Goal: Information Seeking & Learning: Learn about a topic

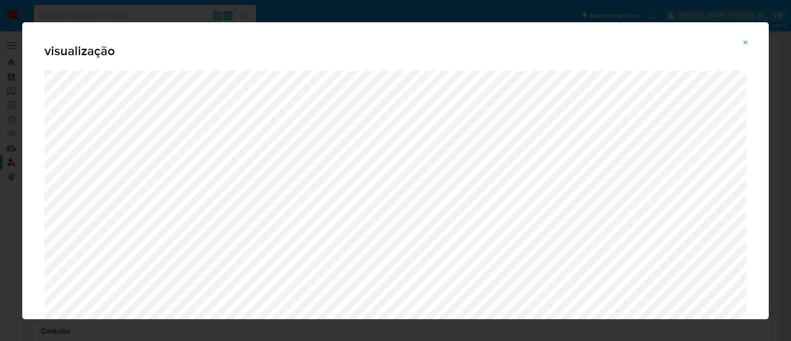
select select "10"
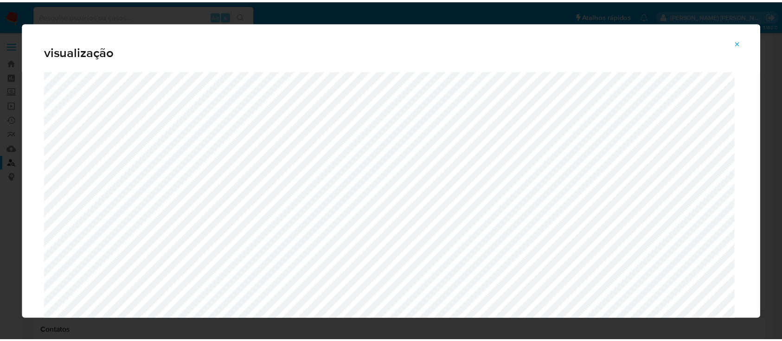
scroll to position [185, 0]
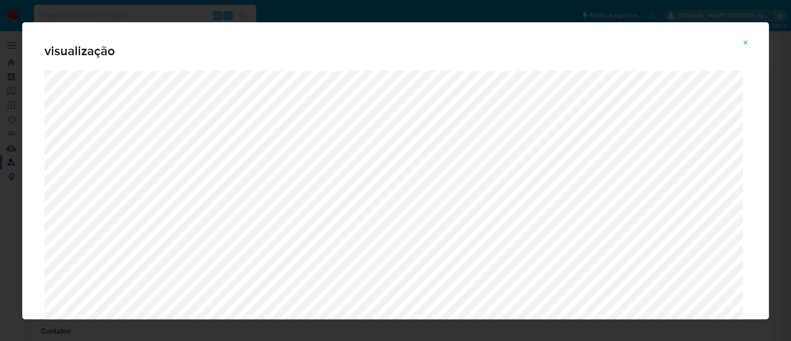
click at [749, 43] on icon "Attachment preview" at bounding box center [745, 42] width 7 height 7
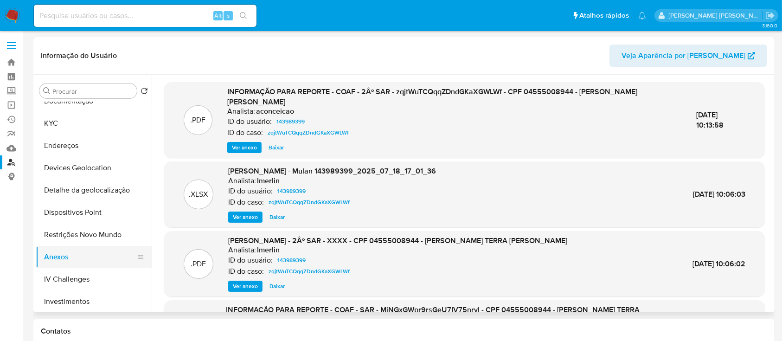
scroll to position [62, 0]
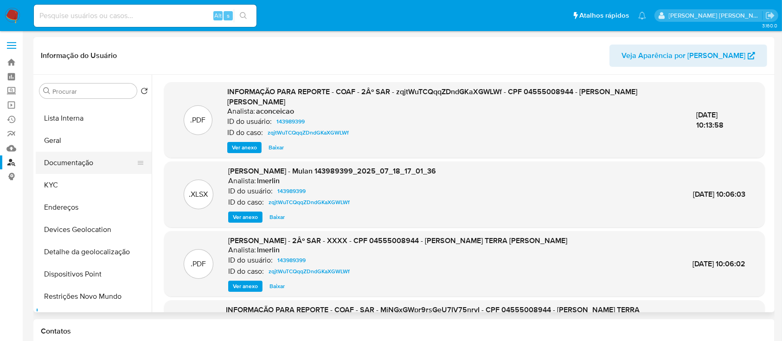
click at [74, 161] on button "Documentação" at bounding box center [90, 163] width 108 height 22
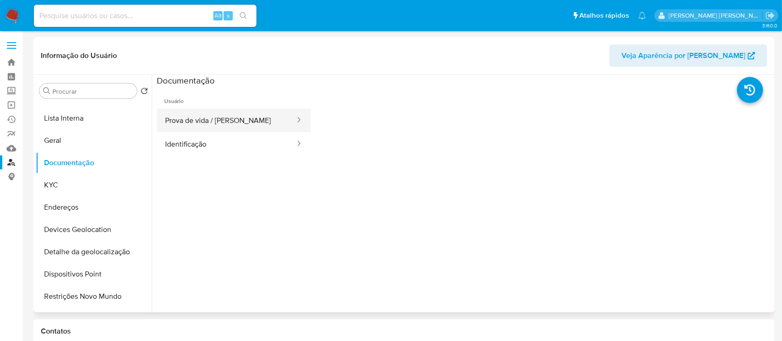
click at [237, 120] on button "Prova de vida / Selfie" at bounding box center [226, 120] width 139 height 24
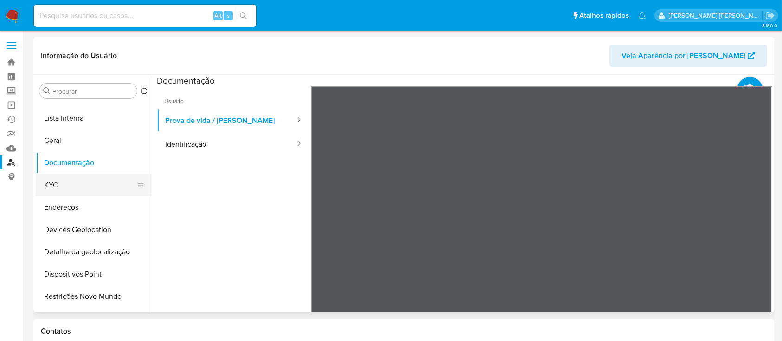
click at [59, 186] on button "KYC" at bounding box center [90, 185] width 108 height 22
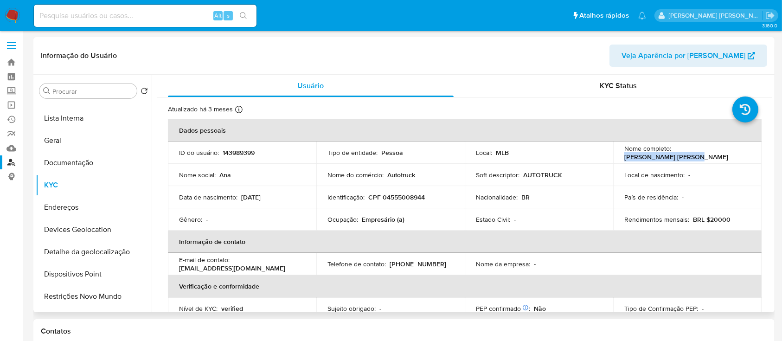
drag, startPoint x: 736, startPoint y: 154, endPoint x: 674, endPoint y: 155, distance: 62.1
click at [674, 155] on p "Ana Terra Seba Muller" at bounding box center [676, 157] width 104 height 8
copy p "Ana Terra Seba Muller"
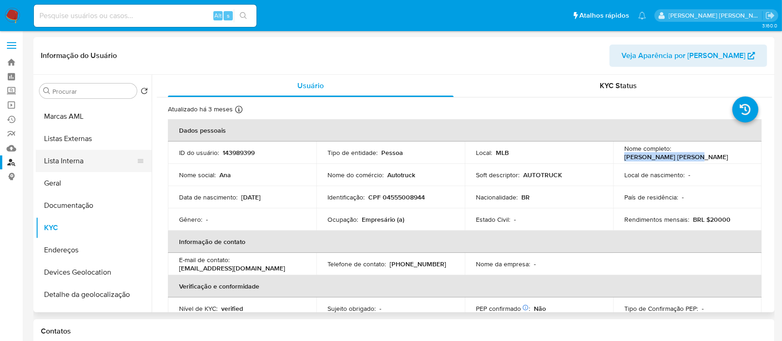
scroll to position [0, 0]
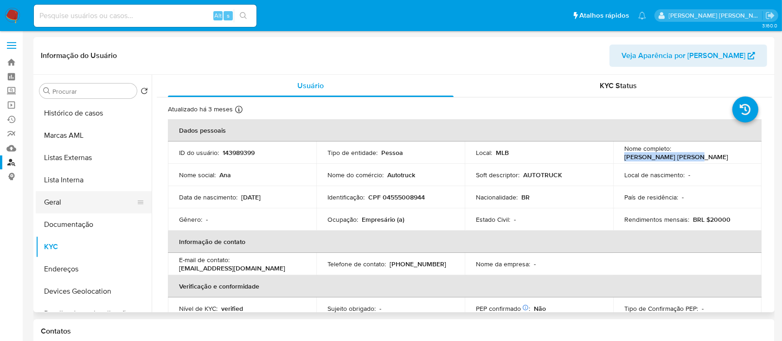
click at [65, 198] on button "Geral" at bounding box center [90, 202] width 108 height 22
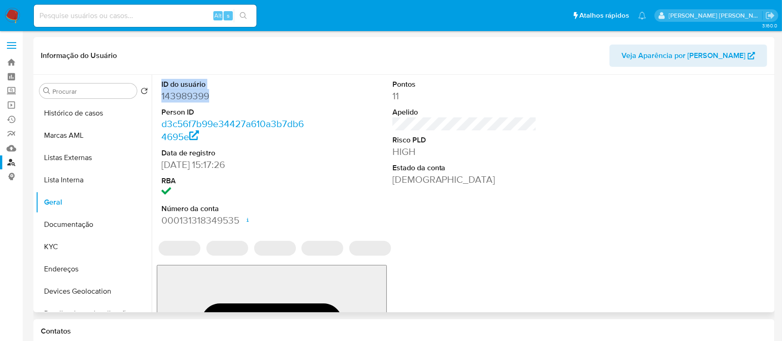
drag, startPoint x: 211, startPoint y: 100, endPoint x: 161, endPoint y: 85, distance: 51.8
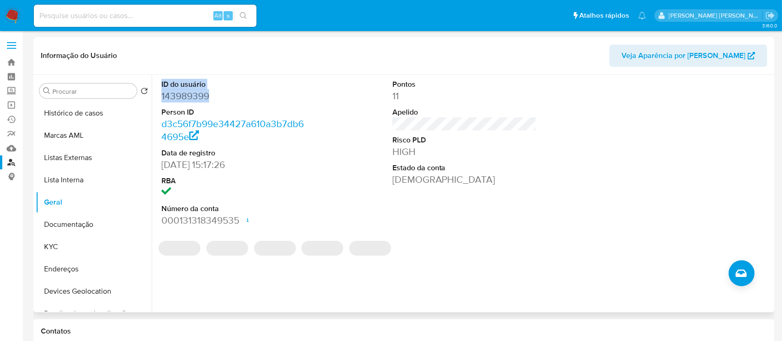
click at [161, 85] on dl "ID do usuário 143989399 Person ID d3c56f7b99e34427a610a3b7db64695e Data de regi…" at bounding box center [233, 152] width 145 height 147
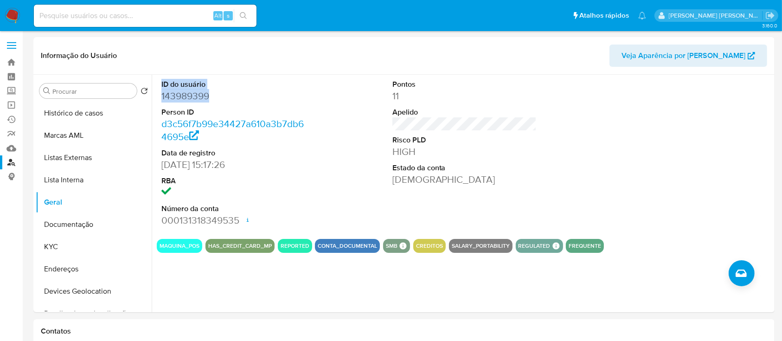
copy dl "ID do usuário 143989399"
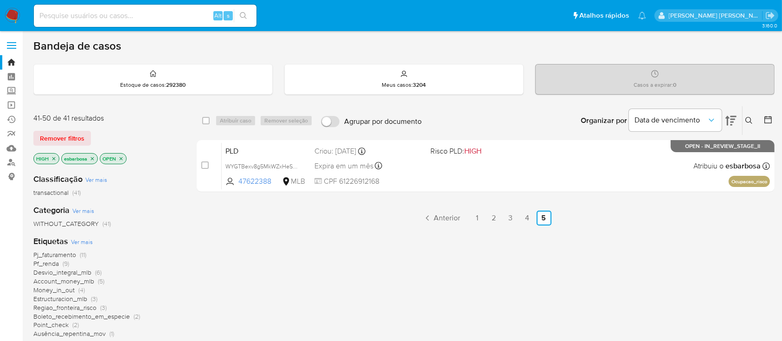
click at [13, 17] on img at bounding box center [13, 16] width 16 height 16
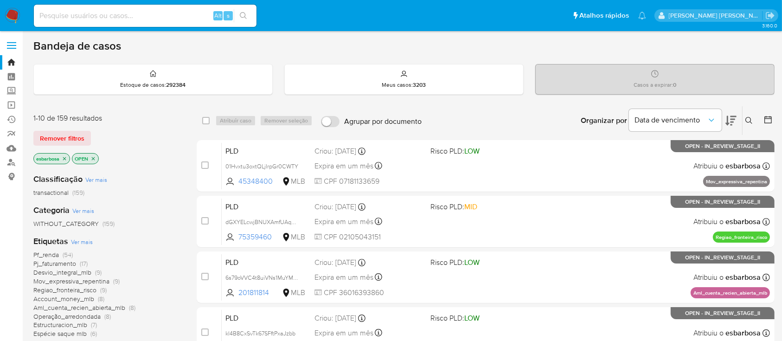
click at [731, 121] on icon at bounding box center [730, 121] width 11 height 10
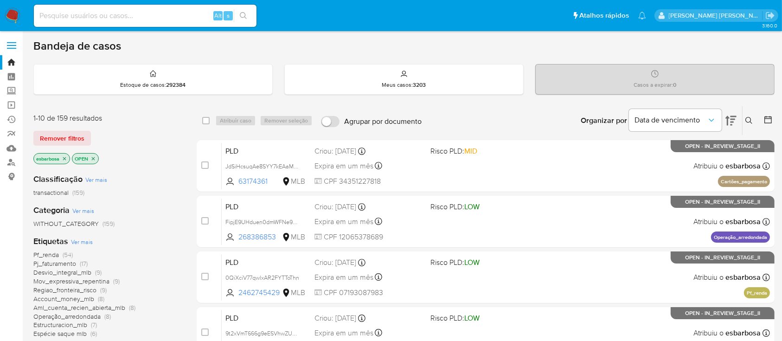
click at [734, 120] on icon at bounding box center [730, 120] width 11 height 11
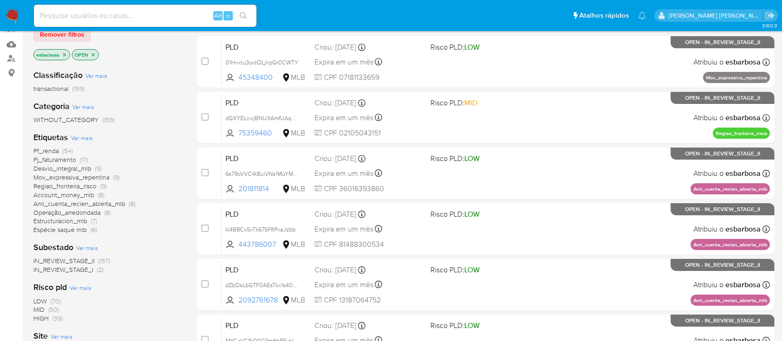
scroll to position [123, 0]
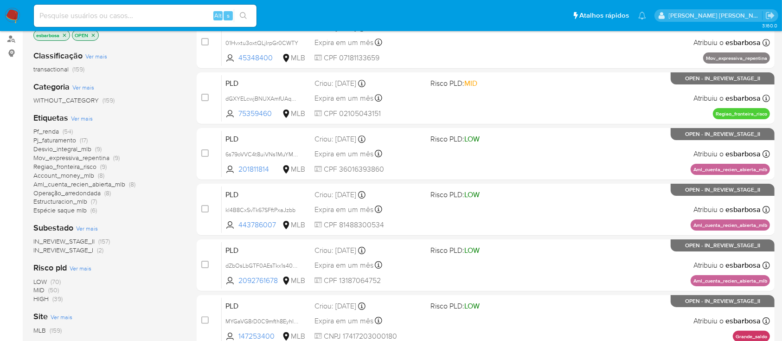
click at [37, 290] on span "MID" at bounding box center [38, 289] width 11 height 9
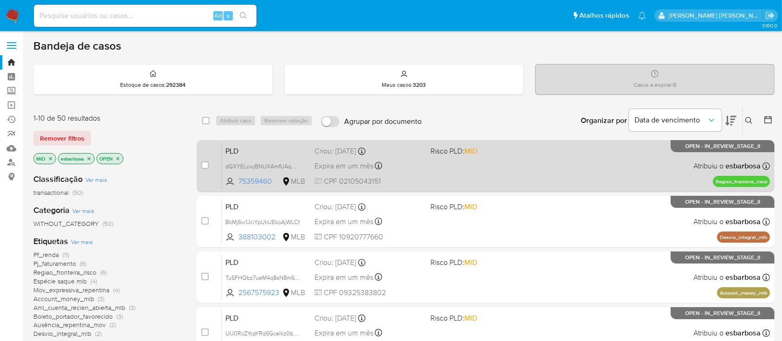
click at [537, 168] on div "PLD dGXYELcwjBNUXAmfUAqHgDLD 75359460 MLB Risco PLD: MID Criou: 12/09/2025 Crio…" at bounding box center [496, 165] width 548 height 47
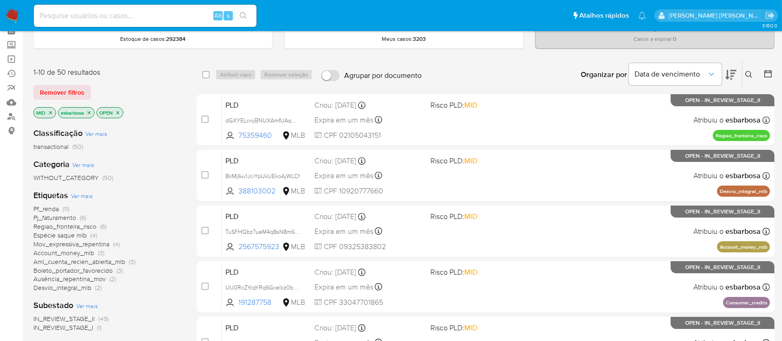
scroll to position [62, 0]
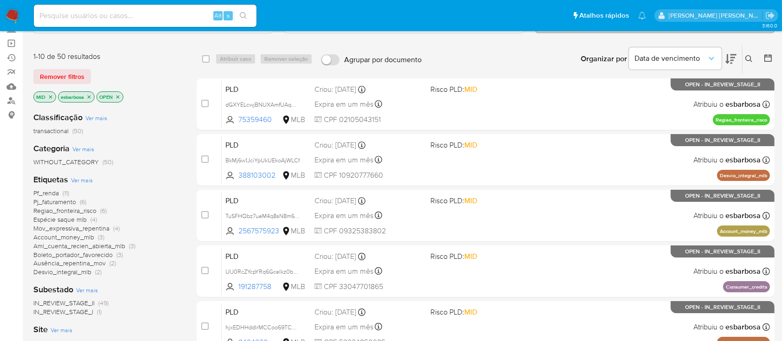
click at [49, 191] on span "Pf_renda" at bounding box center [46, 192] width 26 height 9
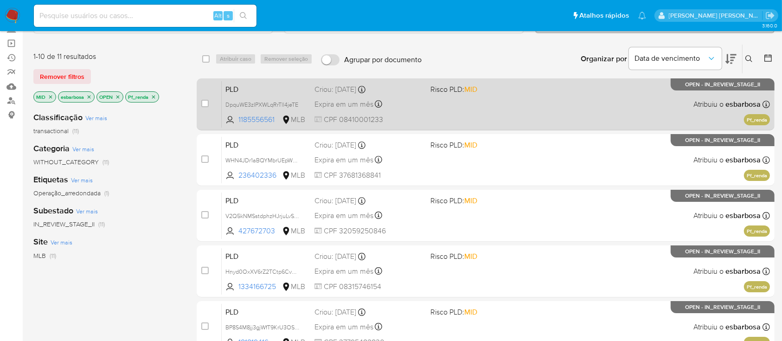
click at [519, 105] on div "PLD DpquWE3zIPXWLqRrTll4jeTE 1185556561 MLB Risco PLD: MID Criou: 12/09/2025 Cr…" at bounding box center [496, 104] width 548 height 47
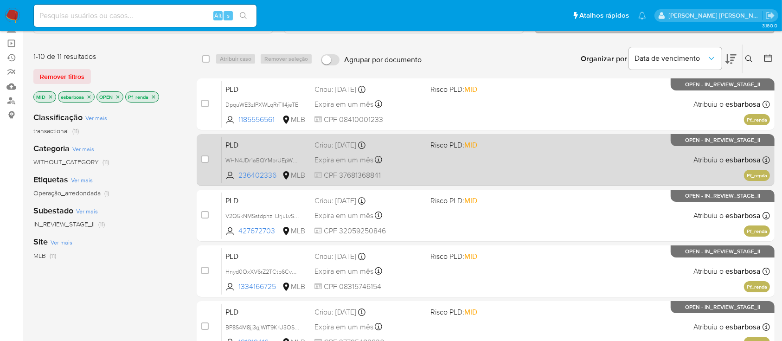
click at [555, 154] on div "PLD WHN4JDr1aBQYMbrUEpWzfFGR 236402336 MLB Risco PLD: MID Criou: 12/09/2025 Cri…" at bounding box center [496, 159] width 548 height 47
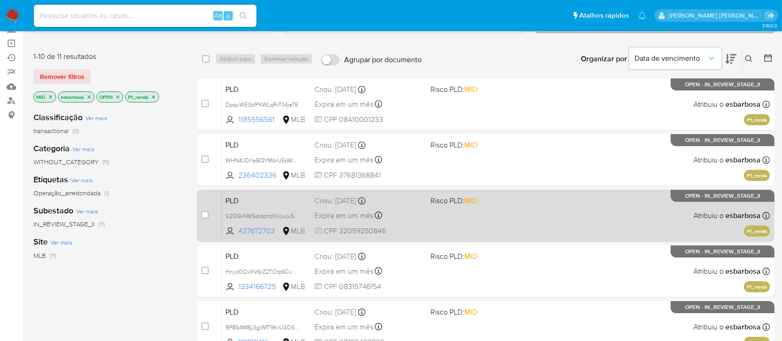
click at [551, 220] on div "PLD V2Q5kNMSstdphzHJrjuLvSe5 427672703 MLB Risco PLD: MID Criou: 12/09/2025 Cri…" at bounding box center [496, 215] width 548 height 47
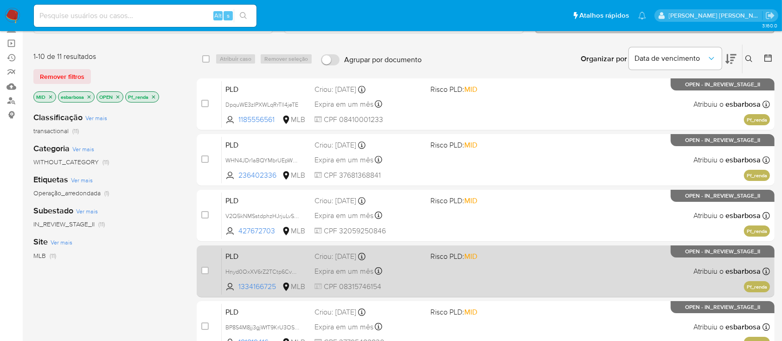
click at [567, 267] on div "PLD Hnyd0OxXV6rZ2TCtp6CvDT65 1334166725 MLB Risco PLD: MID Criou: 12/09/2025 Cr…" at bounding box center [496, 271] width 548 height 47
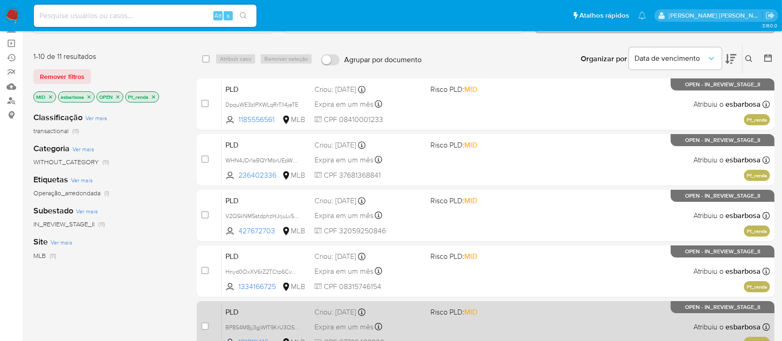
click at [571, 314] on div "PLD BP8S4M8jj3gjWfT9KrU3OSgQ 181819416 MLB Risco PLD: MID Criou: 12/09/2025 Cri…" at bounding box center [496, 326] width 548 height 47
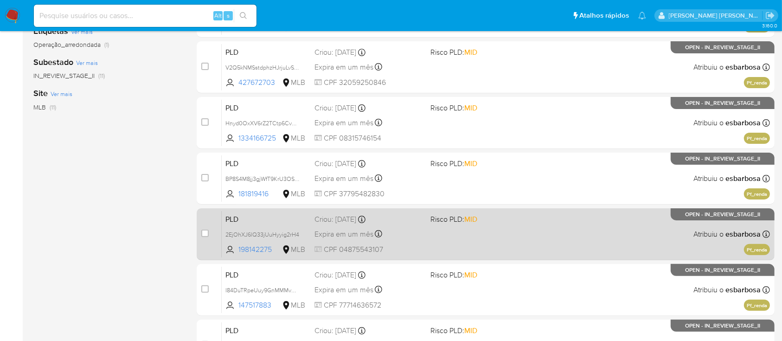
scroll to position [247, 0]
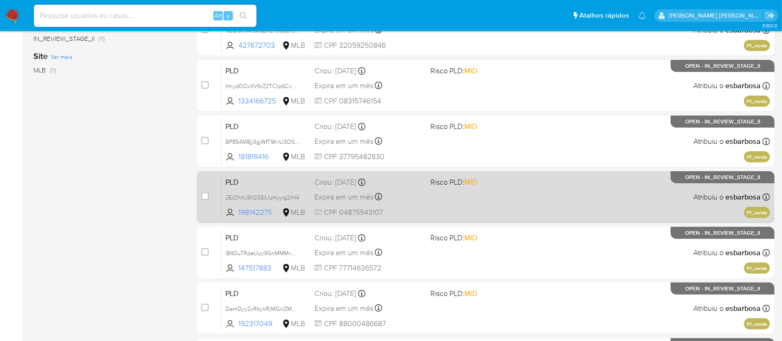
click at [547, 202] on div "PLD 2EjOhXJ6lQ33jUuHyyig2rH4 198142275 MLB Risco PLD: MID Criou: 12/09/2025 Cri…" at bounding box center [496, 196] width 548 height 47
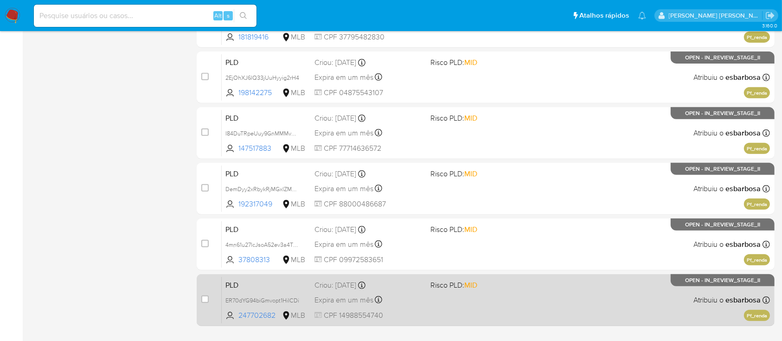
scroll to position [371, 0]
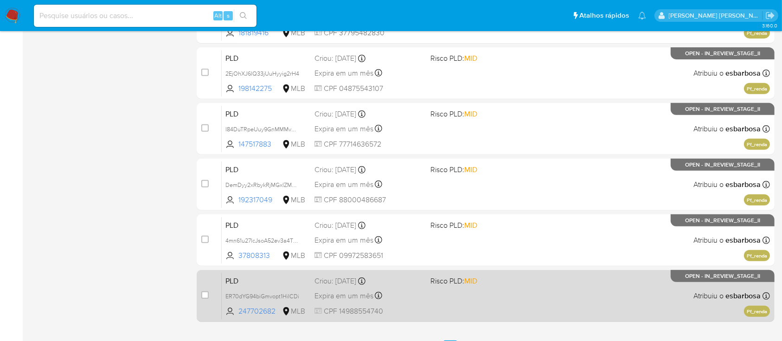
click at [574, 309] on div "PLD ER70dYG94biGmvopt1HiICDi 247702682 MLB Risco PLD: MID Criou: 12/09/2025 Cri…" at bounding box center [496, 295] width 548 height 47
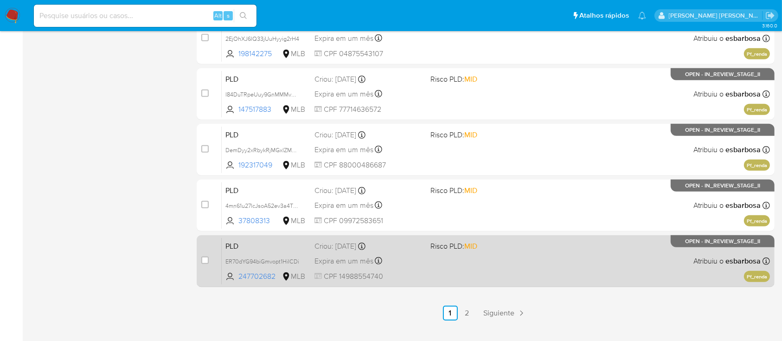
scroll to position [424, 0]
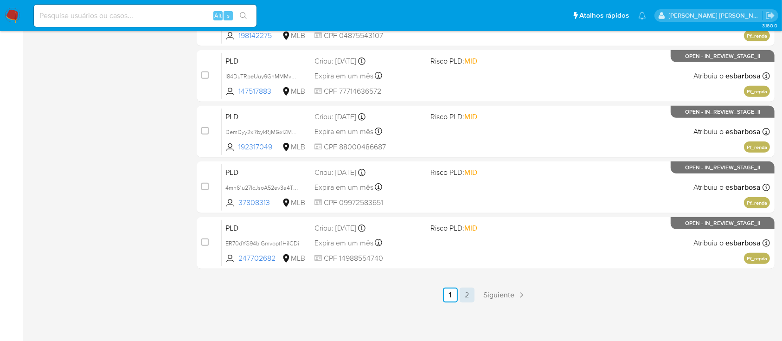
click at [468, 295] on link "2" at bounding box center [466, 294] width 15 height 15
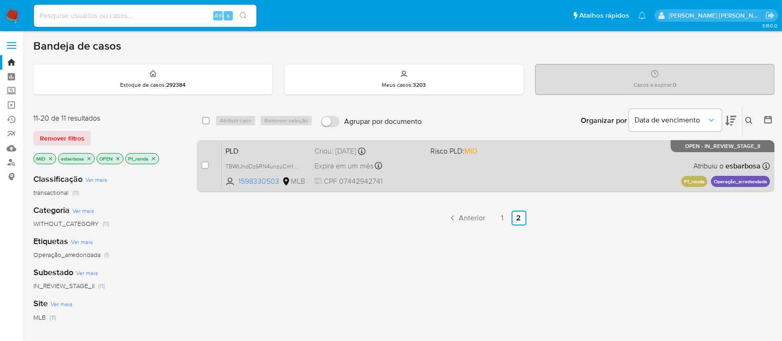
click at [544, 176] on div "PLD TBWtJhdDz6RN4unzuCm1u11T 1598330503 MLB Risco PLD: MID Criou: 12/09/2025 Cr…" at bounding box center [496, 165] width 548 height 47
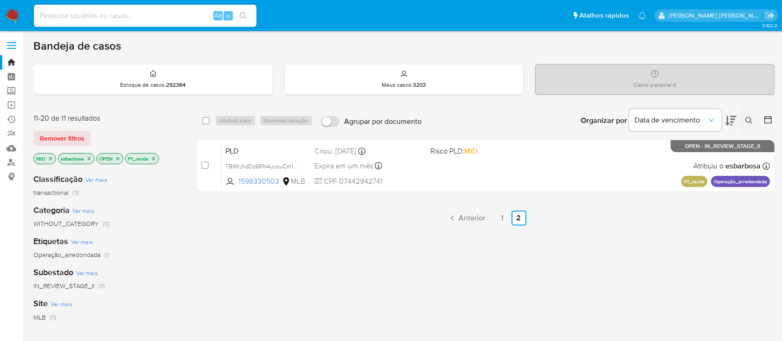
click at [154, 159] on icon "close-filter" at bounding box center [154, 159] width 6 height 6
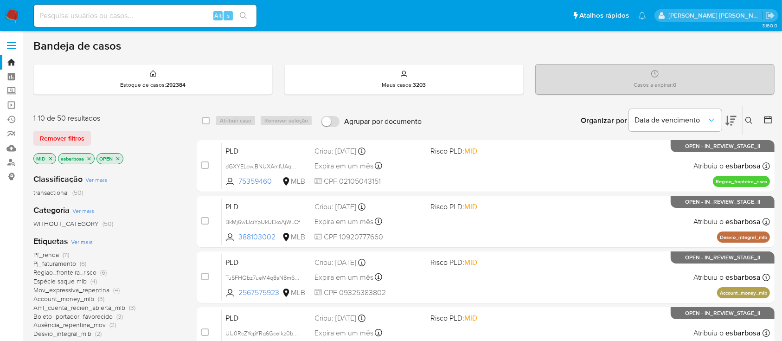
click at [51, 158] on icon "close-filter" at bounding box center [51, 159] width 6 height 6
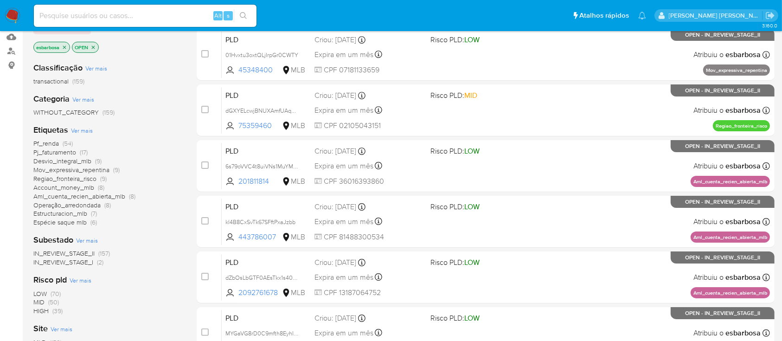
scroll to position [123, 0]
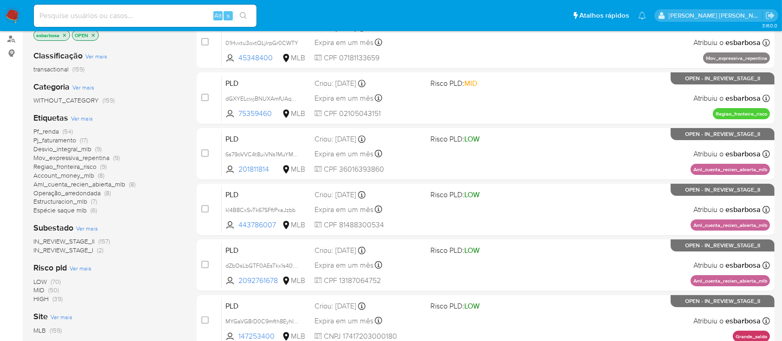
click at [53, 130] on span "Pf_renda" at bounding box center [46, 131] width 26 height 9
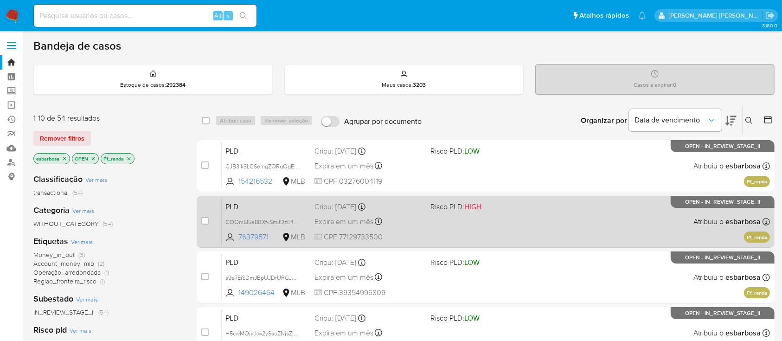
click at [506, 223] on div "PLD CQQm5l5a8BXfvSmJDzE4lYoV 76379571 MLB Risco PLD: HIGH Criou: 12/09/2025 Cri…" at bounding box center [496, 221] width 548 height 47
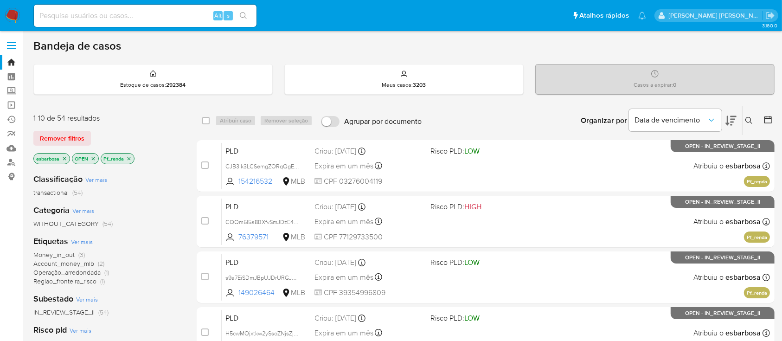
scroll to position [62, 0]
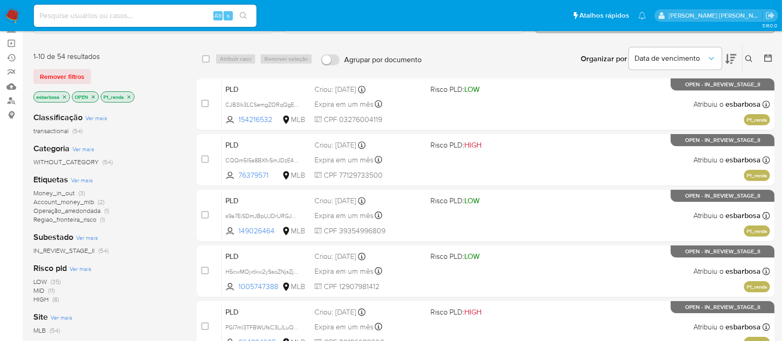
click at [129, 97] on icon "close-filter" at bounding box center [129, 97] width 6 height 6
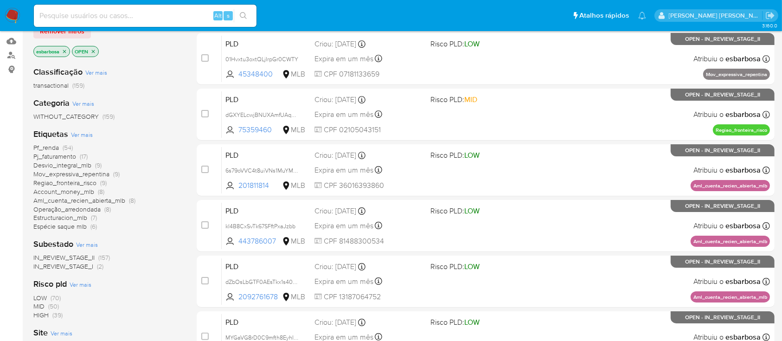
scroll to position [123, 0]
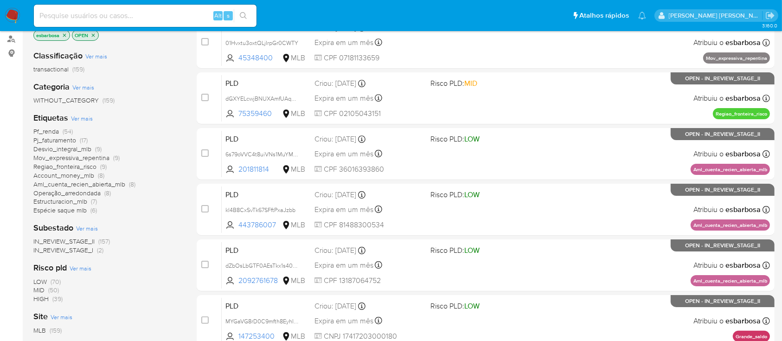
click at [74, 241] on span "IN_REVIEW_STAGE_II" at bounding box center [63, 240] width 61 height 9
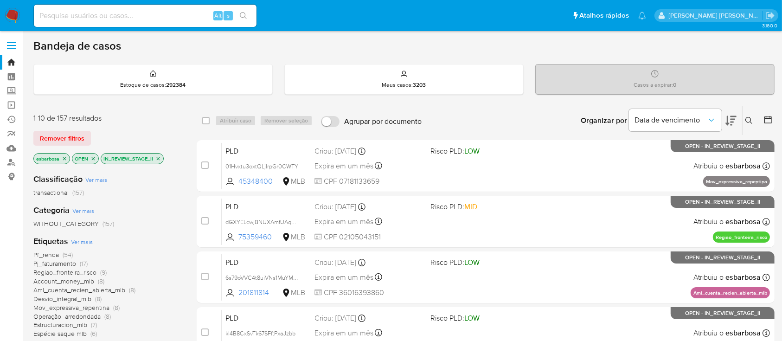
click at [13, 15] on img at bounding box center [13, 16] width 16 height 16
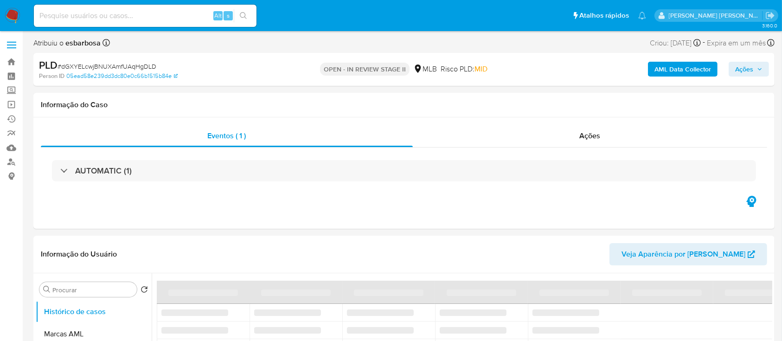
select select "10"
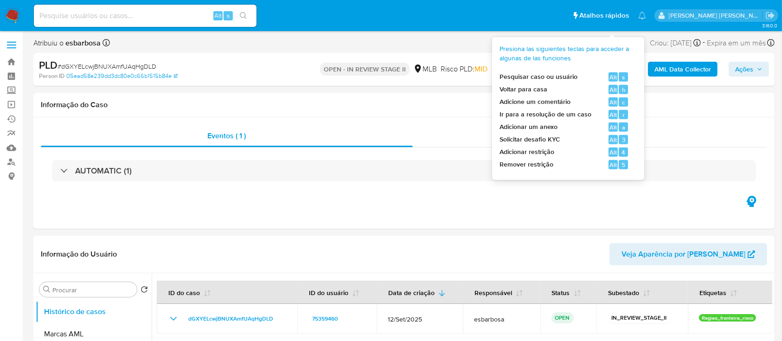
scroll to position [62, 0]
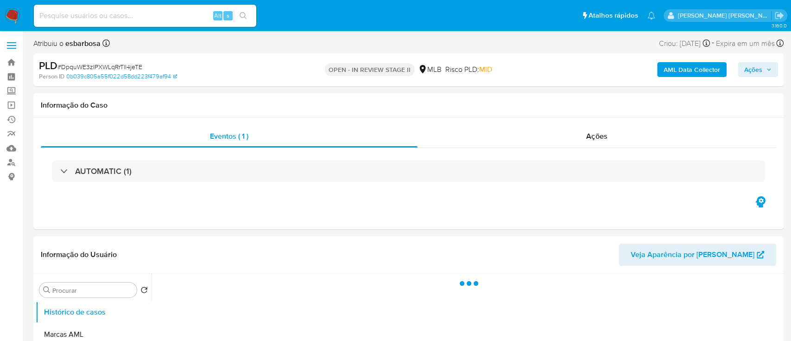
select select "10"
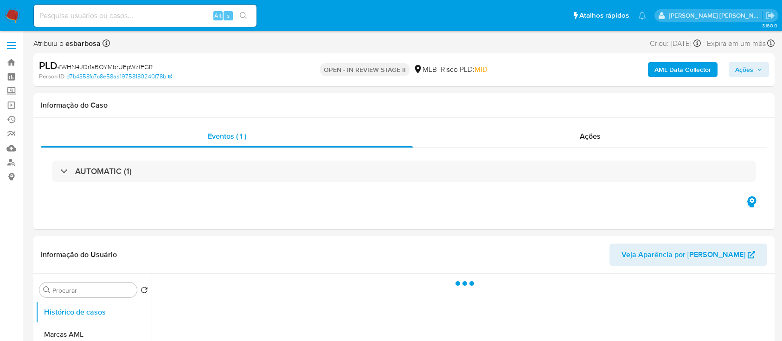
select select "10"
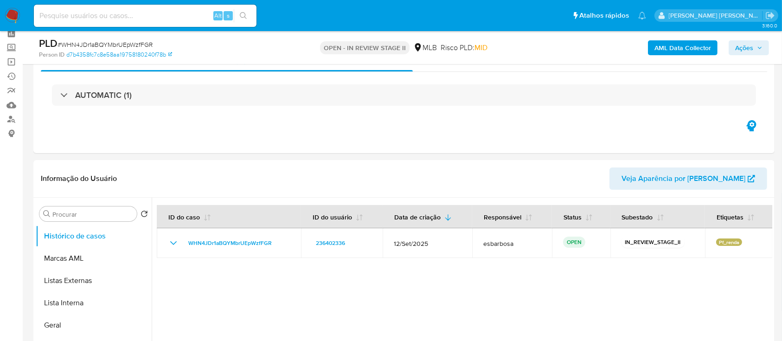
scroll to position [62, 0]
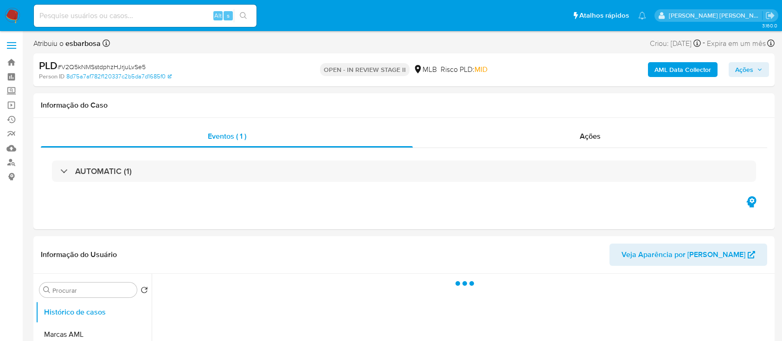
select select "10"
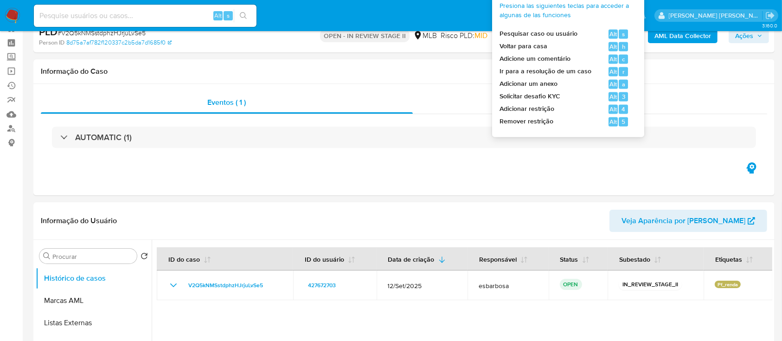
scroll to position [62, 0]
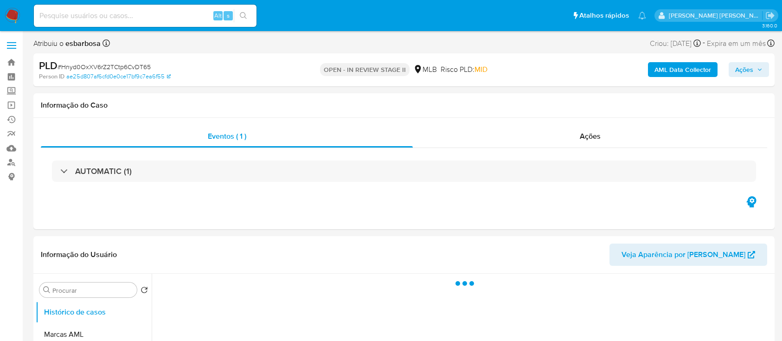
select select "10"
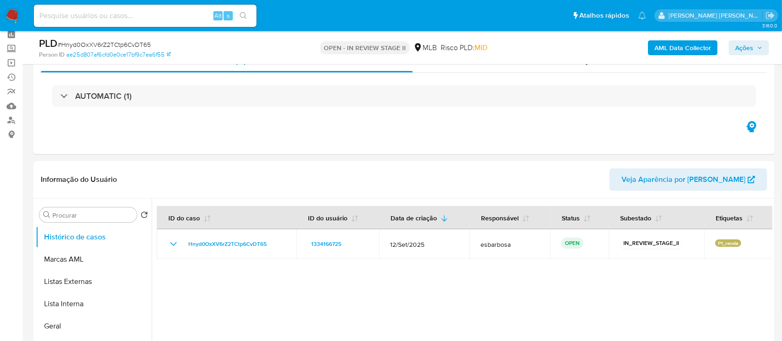
scroll to position [62, 0]
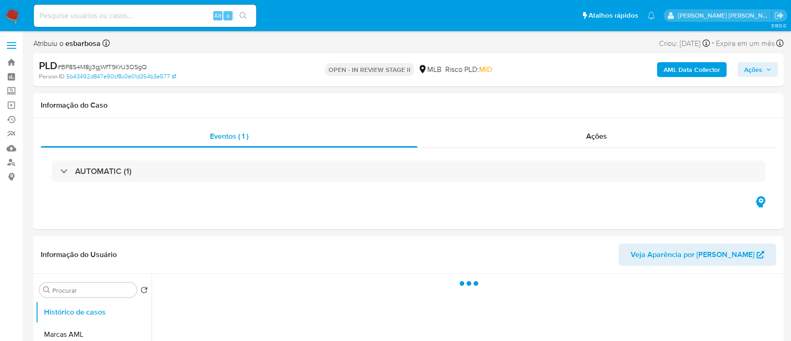
select select "10"
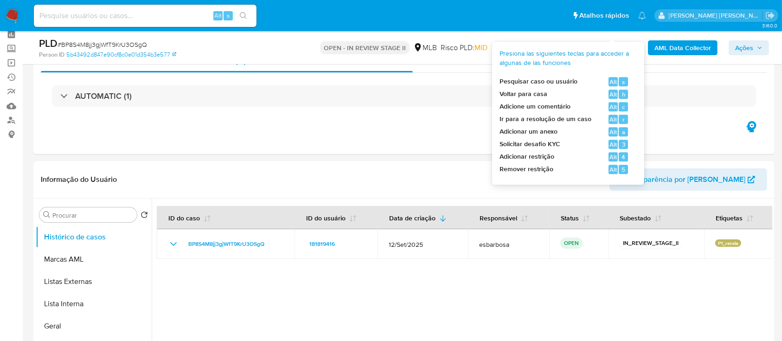
scroll to position [62, 0]
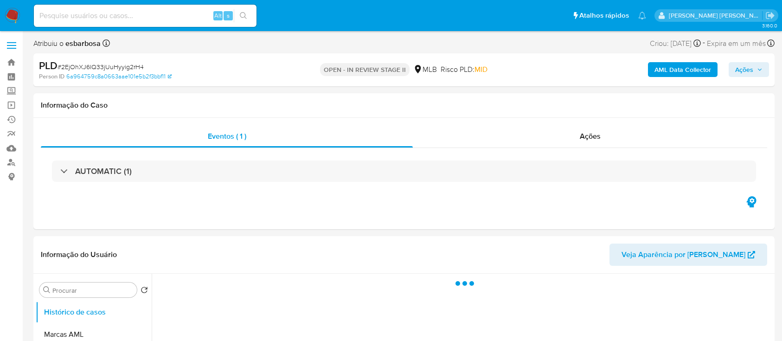
select select "10"
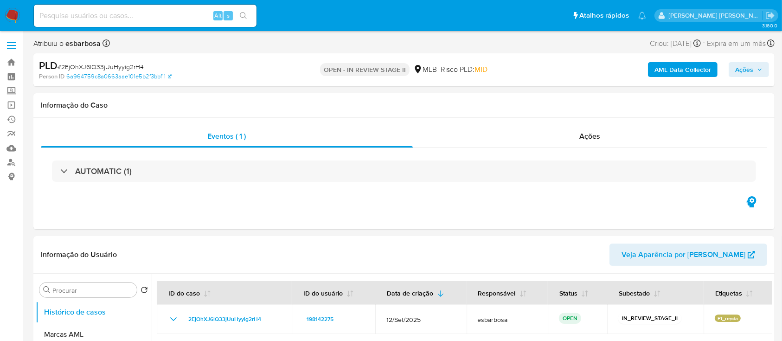
scroll to position [62, 0]
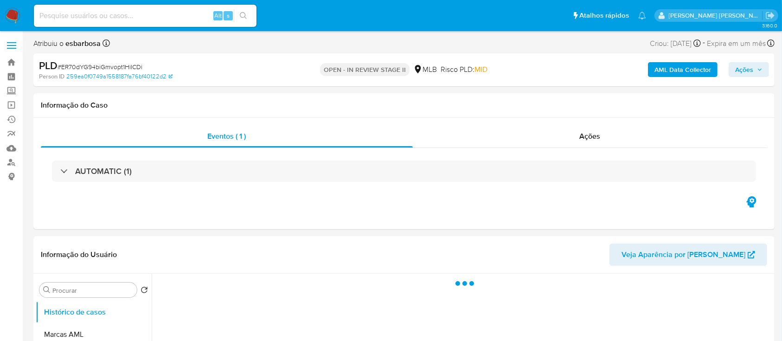
select select "10"
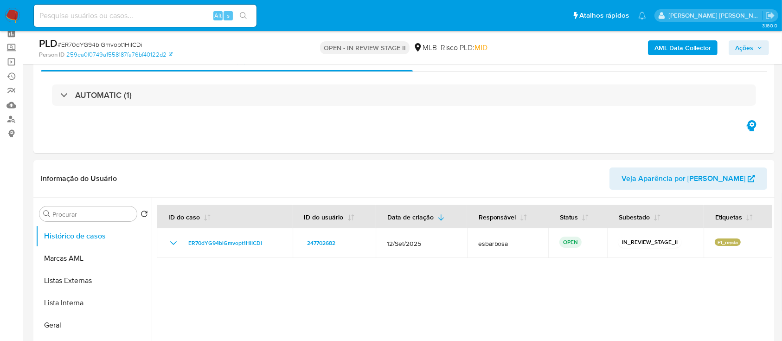
scroll to position [62, 0]
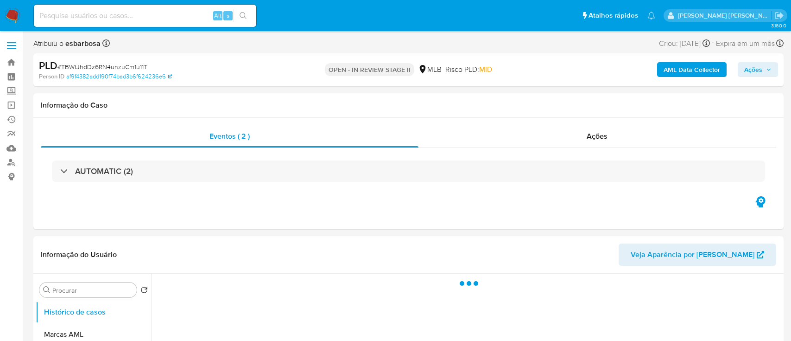
select select "10"
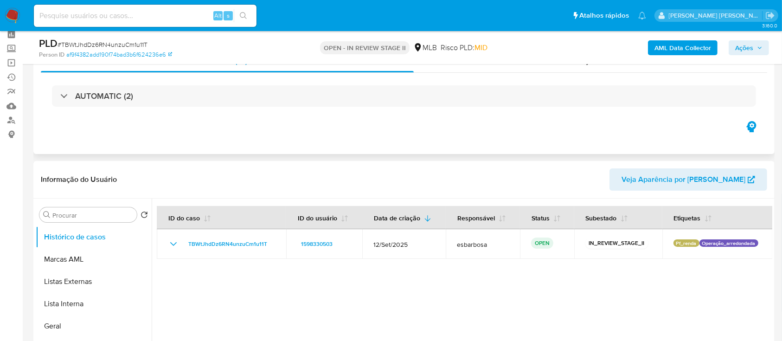
scroll to position [62, 0]
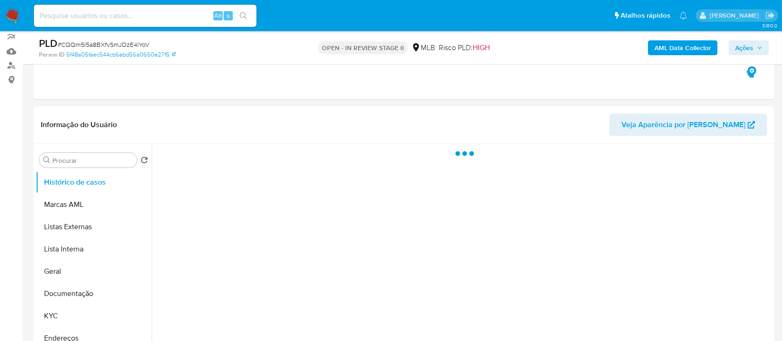
scroll to position [123, 0]
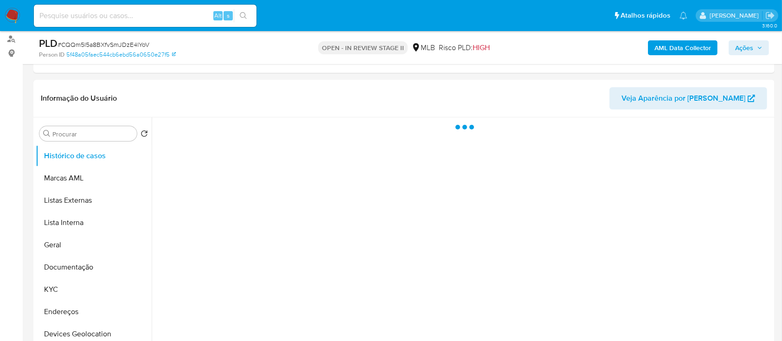
select select "10"
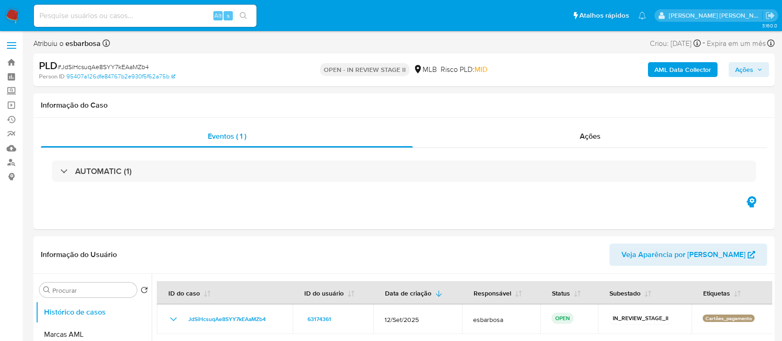
select select "10"
click at [126, 64] on div "PLD # JdSiHcsuqAe8SYY7kEAaMZb4" at bounding box center [159, 66] width 240 height 14
click at [126, 67] on span "# JdSiHcsuqAe8SYY7kEAaMZb4" at bounding box center [102, 66] width 91 height 9
copy span "JdSiHcsuqAe8SYY7kEAaMZb4"
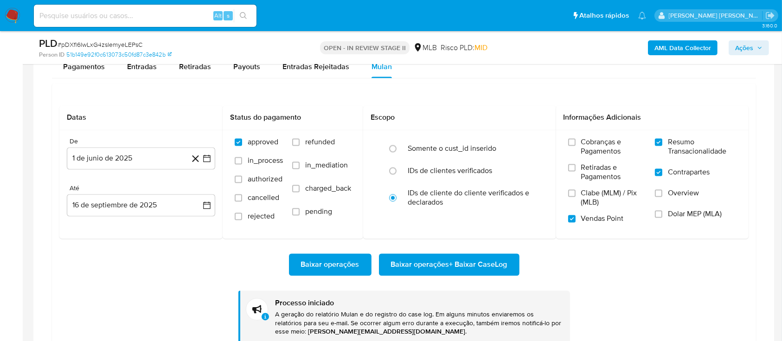
scroll to position [62, 0]
click at [126, 43] on span "# pDXfl6IwLxG4zsIemyeLEPsC" at bounding box center [99, 44] width 85 height 9
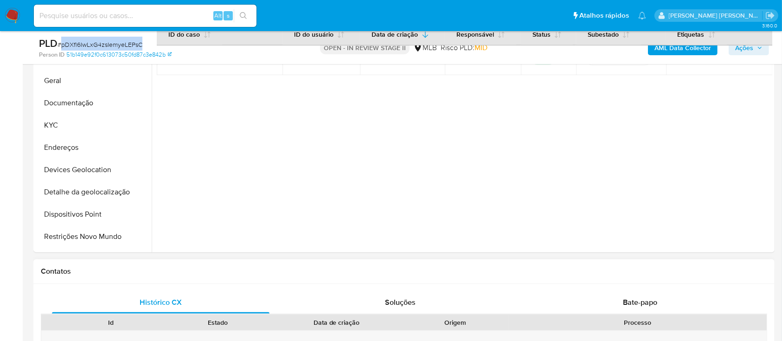
scroll to position [371, 0]
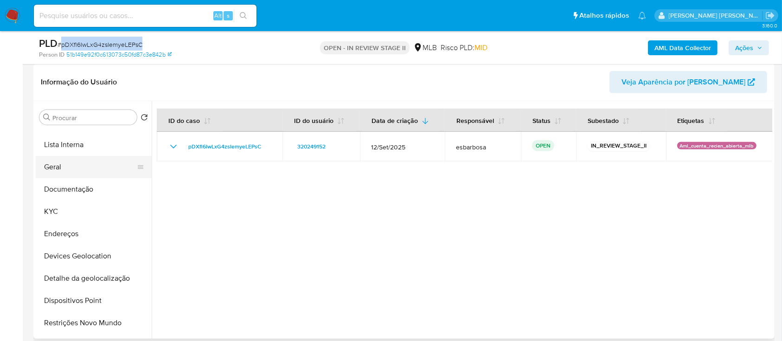
click at [69, 169] on button "Geral" at bounding box center [90, 167] width 108 height 22
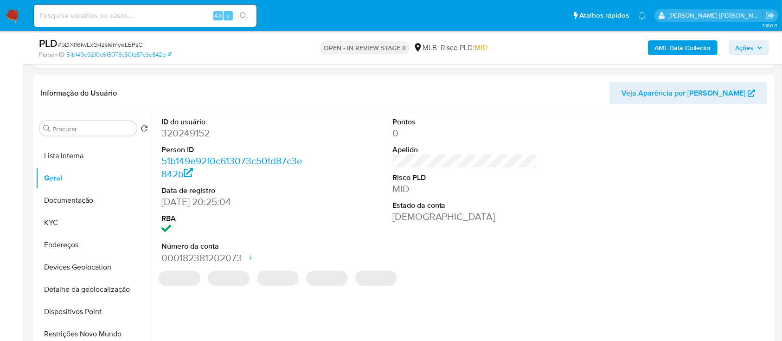
click at [203, 134] on dd "320249152" at bounding box center [233, 133] width 145 height 13
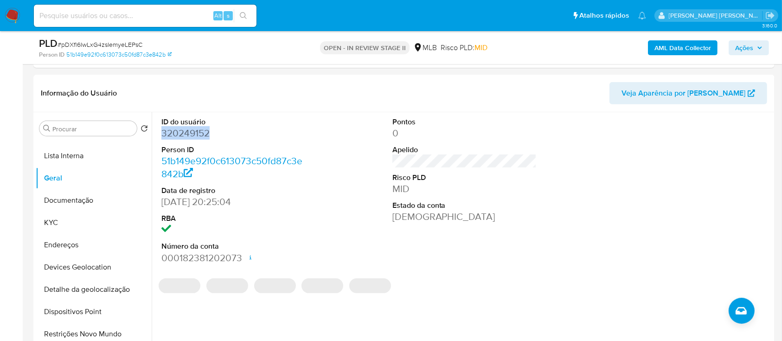
copy dd "320249152"
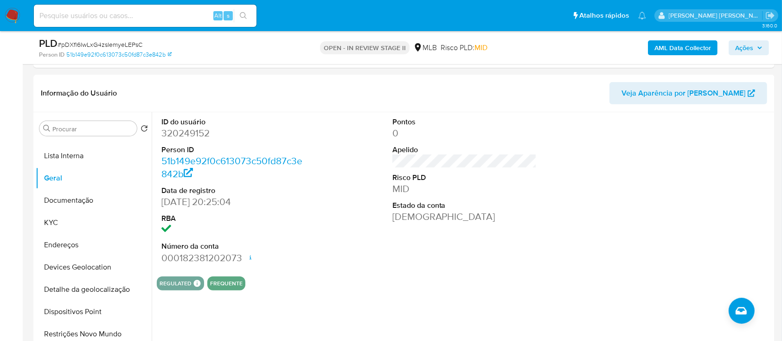
click at [130, 43] on span "# pDXfl6IwLxG4zsIemyeLEPsC" at bounding box center [99, 44] width 85 height 9
copy span "pDXfl6IwLxG4zsIemyeLEPsC"
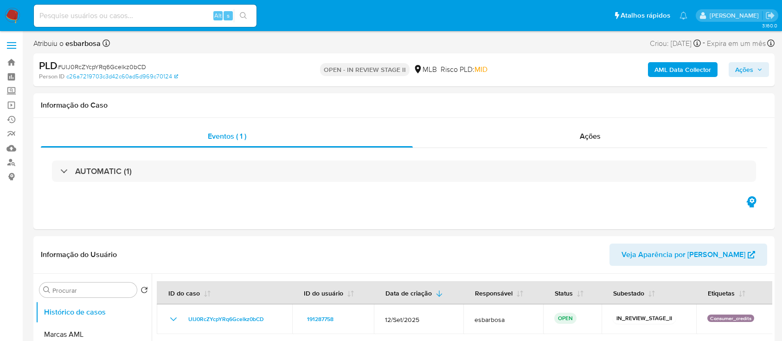
select select "10"
click at [96, 64] on span "# UIJ0RcZYcpYRq6Gcelkz0bCD" at bounding box center [101, 66] width 89 height 9
copy span "UIJ0RcZYcpYRq6Gcelkz0bCD"
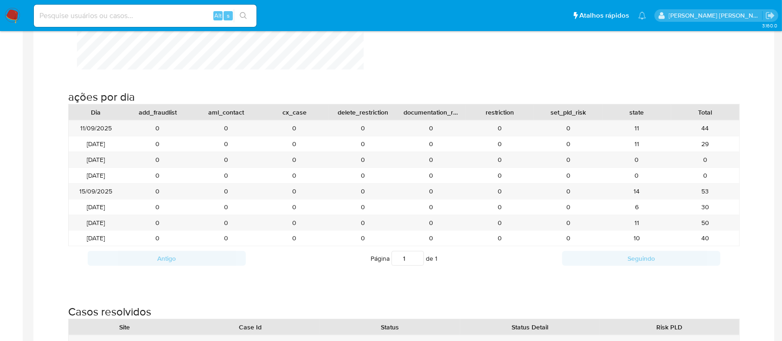
scroll to position [1654, 782]
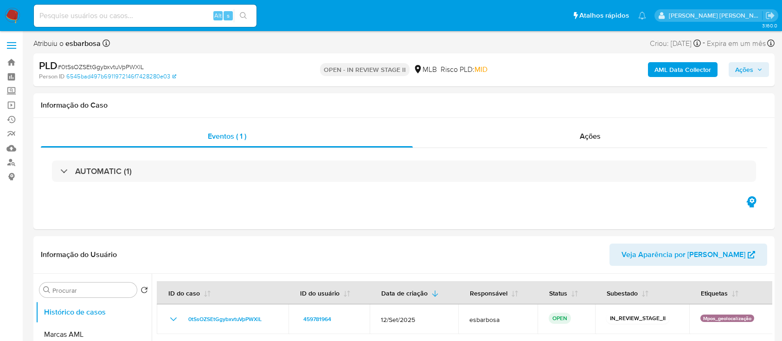
select select "10"
click at [122, 68] on span "# 0tSsOZSEtGgybxvtuVpPWXlL" at bounding box center [100, 66] width 86 height 9
copy span "0tSsOZSEtGgybxvtuVpPWXlL"
select select "10"
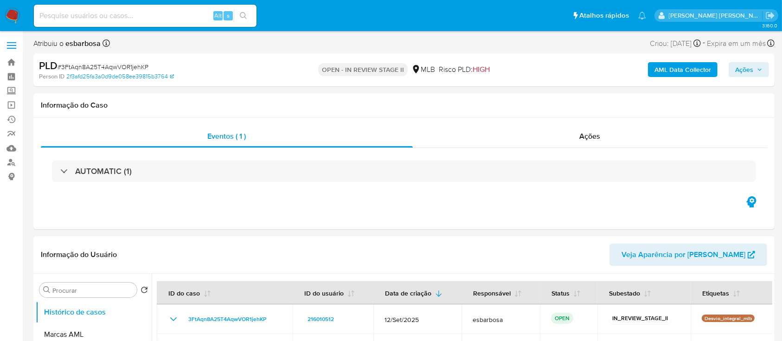
click at [117, 68] on span "# 3FtAqn8A25T4AqwVOR1jehKP" at bounding box center [102, 66] width 91 height 9
copy span "3FtAqn8A25T4AqwVOR1jehKP"
select select "10"
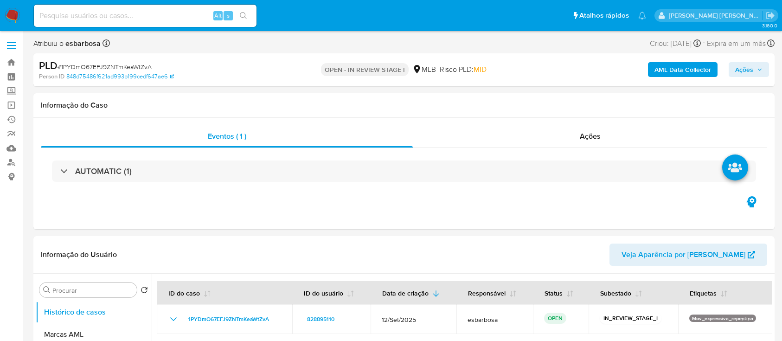
select select "10"
click at [118, 63] on span "# 1PYDmO67EFJ9ZNTmKeaWtZvA" at bounding box center [104, 66] width 94 height 9
copy span "1PYDmO67EFJ9ZNTmKeaWtZvA"
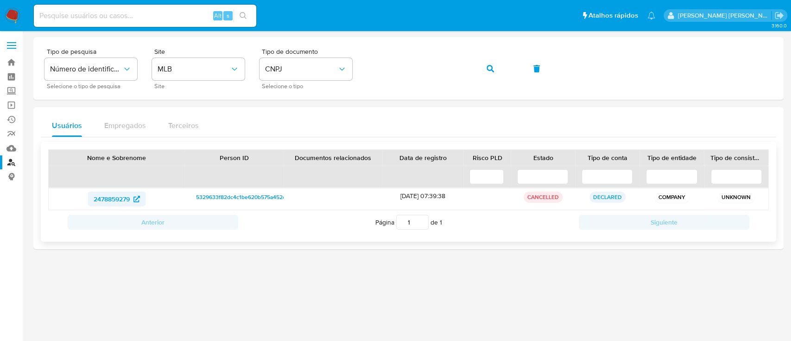
click at [107, 198] on span "2478859279" at bounding box center [112, 198] width 36 height 15
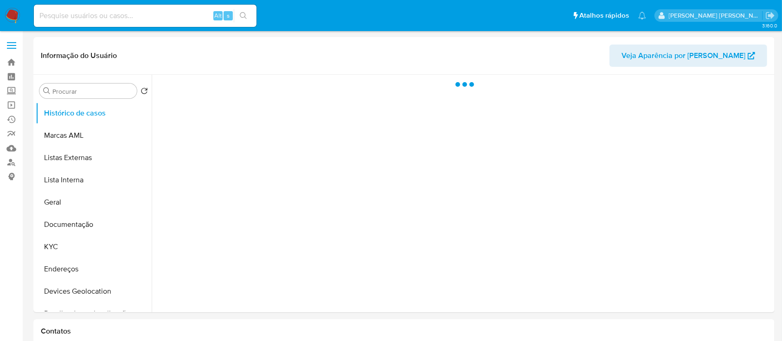
select select "10"
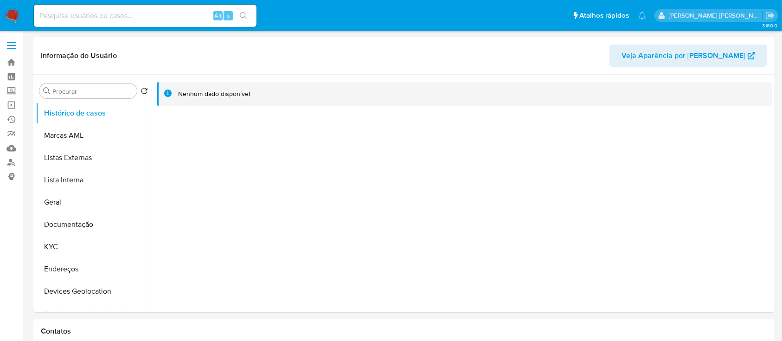
click at [12, 12] on img at bounding box center [13, 16] width 16 height 16
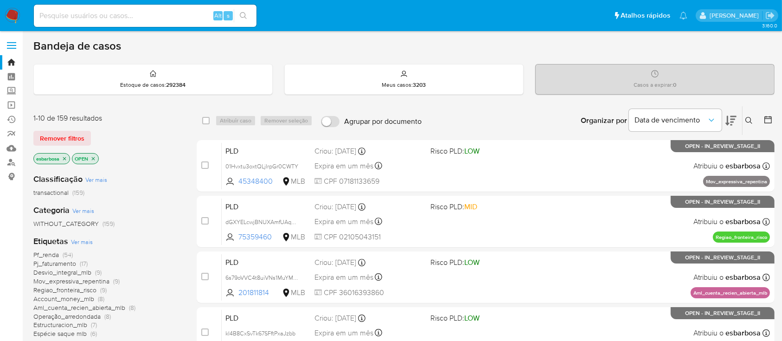
click at [728, 120] on icon at bounding box center [730, 120] width 11 height 11
